Goal: Task Accomplishment & Management: Use online tool/utility

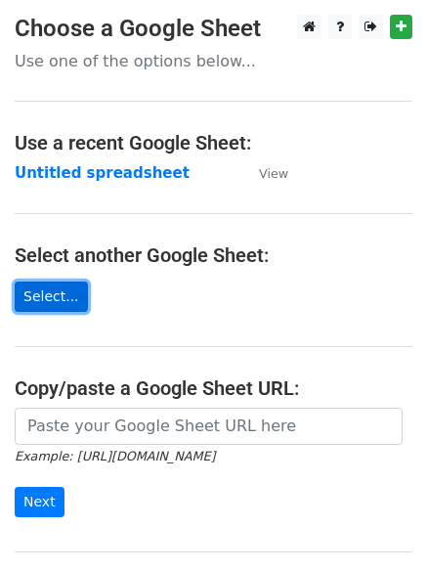
click at [48, 299] on link "Select..." at bounding box center [51, 297] width 73 height 30
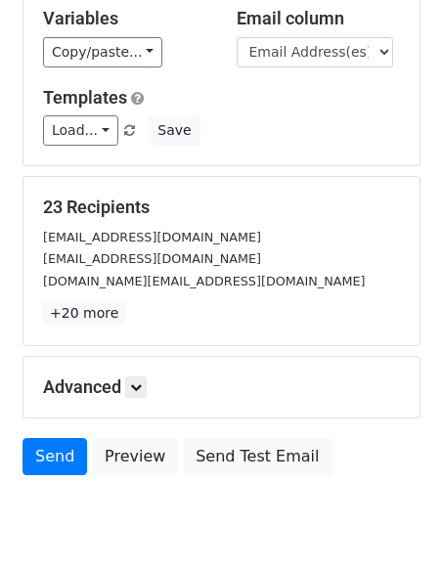
scroll to position [266, 0]
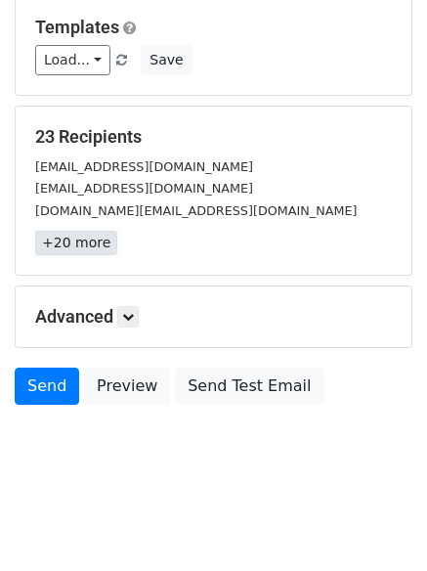
click at [88, 248] on link "+20 more" at bounding box center [76, 243] width 82 height 24
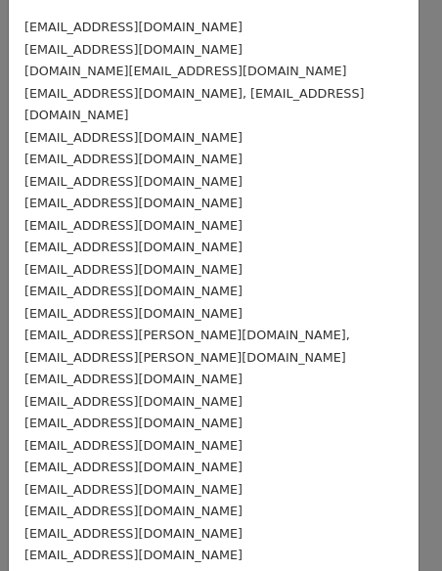
scroll to position [112, 0]
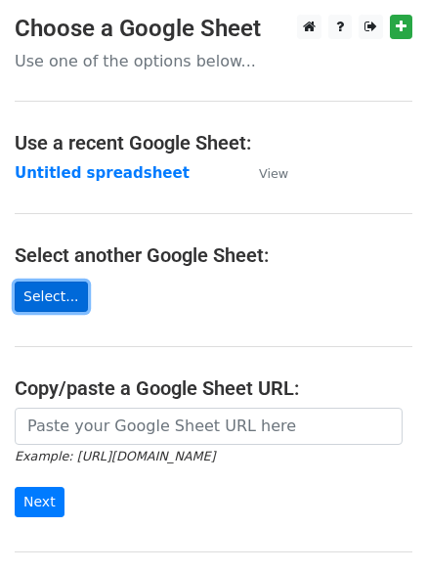
click at [34, 293] on link "Select..." at bounding box center [51, 297] width 73 height 30
click at [65, 292] on link "Select..." at bounding box center [51, 297] width 73 height 30
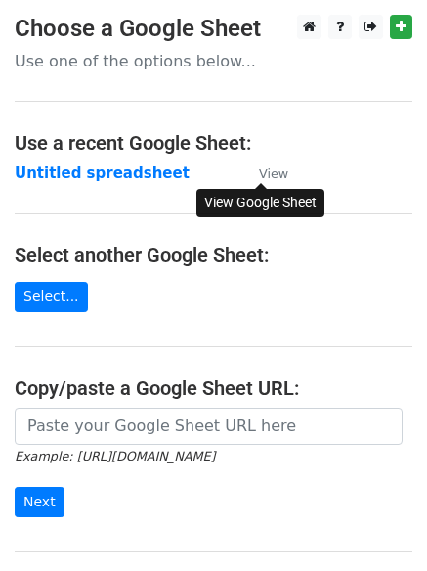
click at [255, 175] on link "View" at bounding box center [263, 173] width 49 height 18
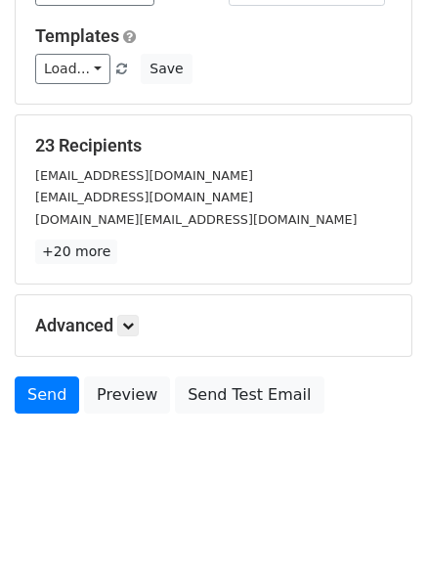
scroll to position [266, 0]
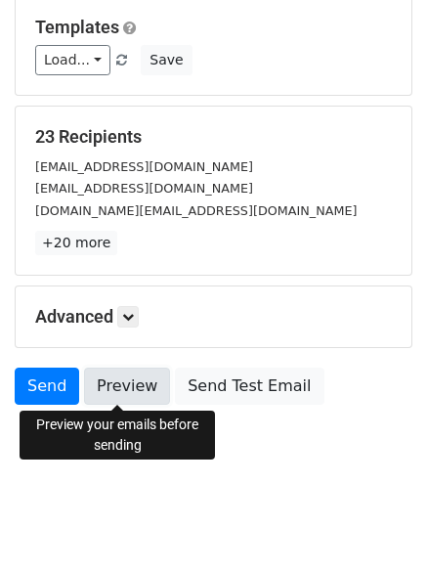
click at [141, 382] on link "Preview" at bounding box center [127, 386] width 86 height 37
click at [144, 380] on link "Preview" at bounding box center [127, 386] width 86 height 37
click at [140, 391] on link "Preview" at bounding box center [127, 386] width 86 height 37
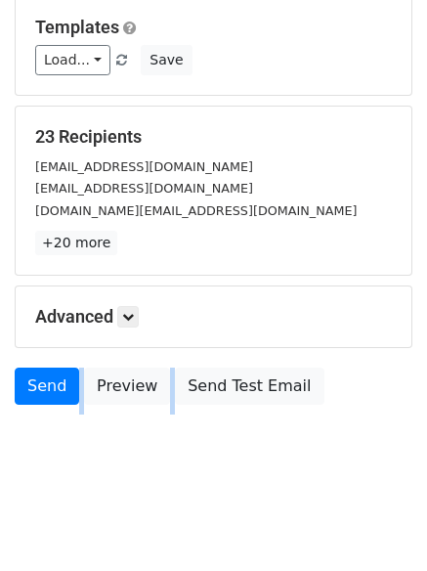
drag, startPoint x: 425, startPoint y: 350, endPoint x: 428, endPoint y: 272, distance: 78.3
click at [426, 272] on html "New Campaign Daily emails left: 50 Google Sheet: Untitled spreadsheet 1. Write …" at bounding box center [213, 152] width 427 height 837
click at [139, 318] on link at bounding box center [128, 317] width 22 height 22
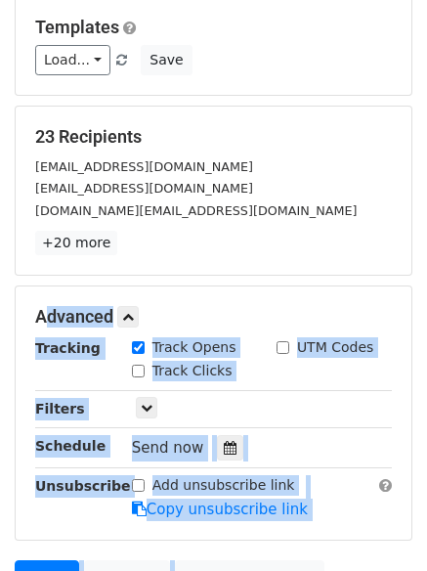
click at [146, 369] on div "Track Clicks" at bounding box center [182, 371] width 101 height 21
click at [283, 344] on input "UTM Codes" at bounding box center [283, 347] width 13 height 13
checkbox input "true"
click at [145, 371] on div "Track Clicks" at bounding box center [182, 371] width 101 height 21
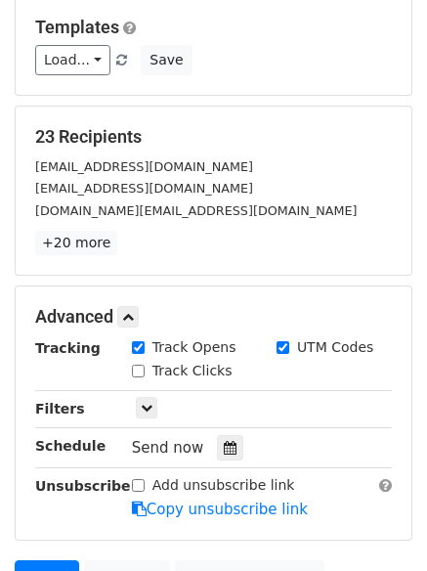
click at [141, 372] on input "Track Clicks" at bounding box center [138, 371] width 13 height 13
checkbox input "true"
